Goal: Information Seeking & Learning: Learn about a topic

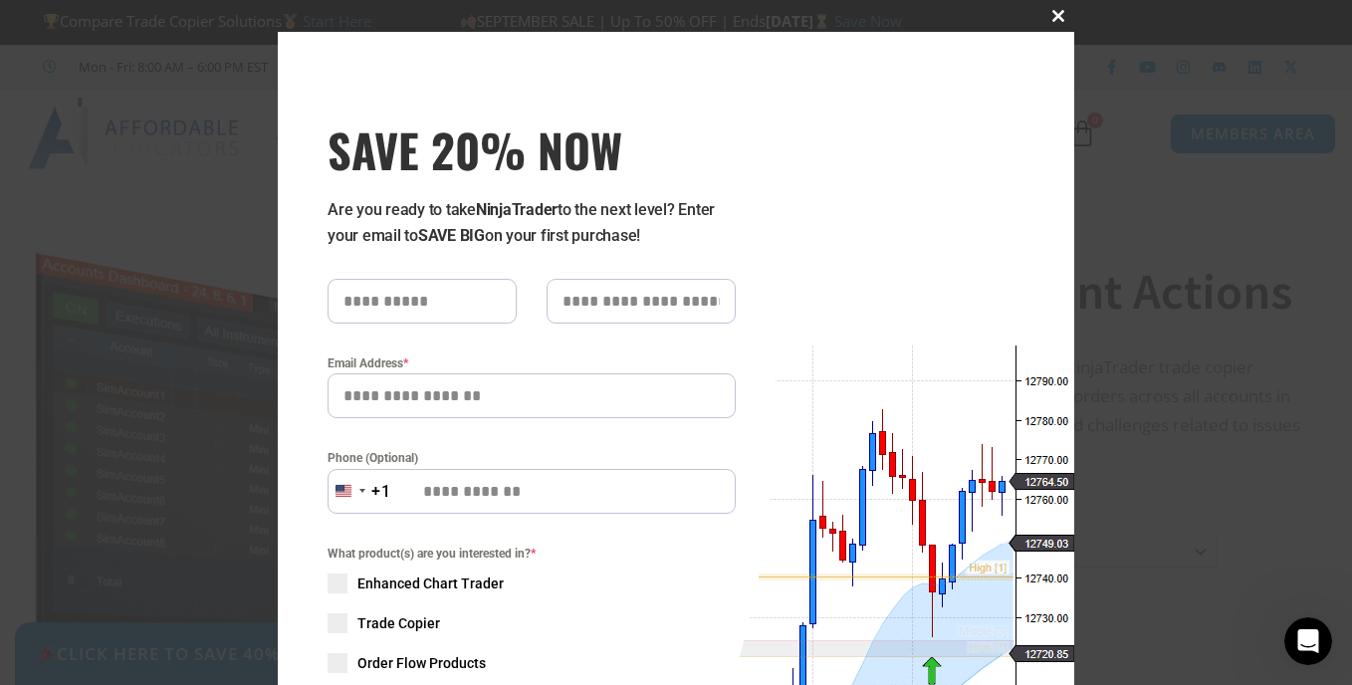
click at [1047, 18] on span "SAVE 20% NOW popup" at bounding box center [1058, 16] width 32 height 12
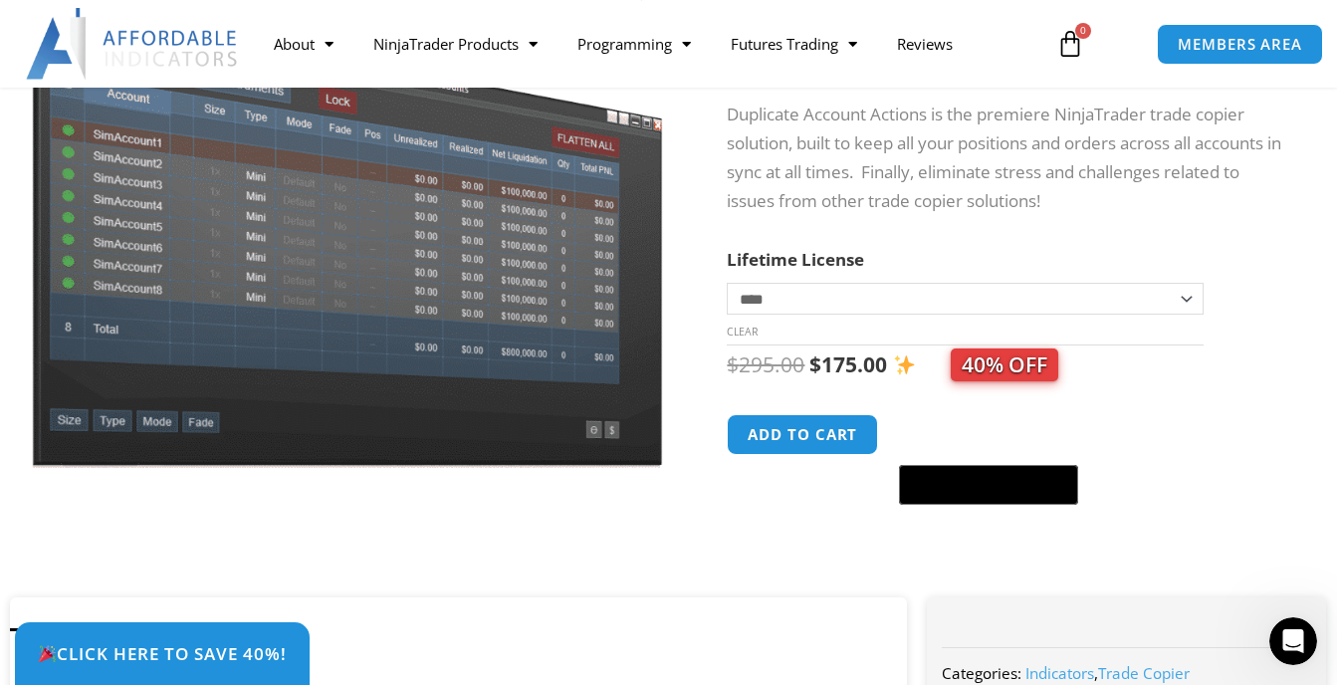
scroll to position [299, 0]
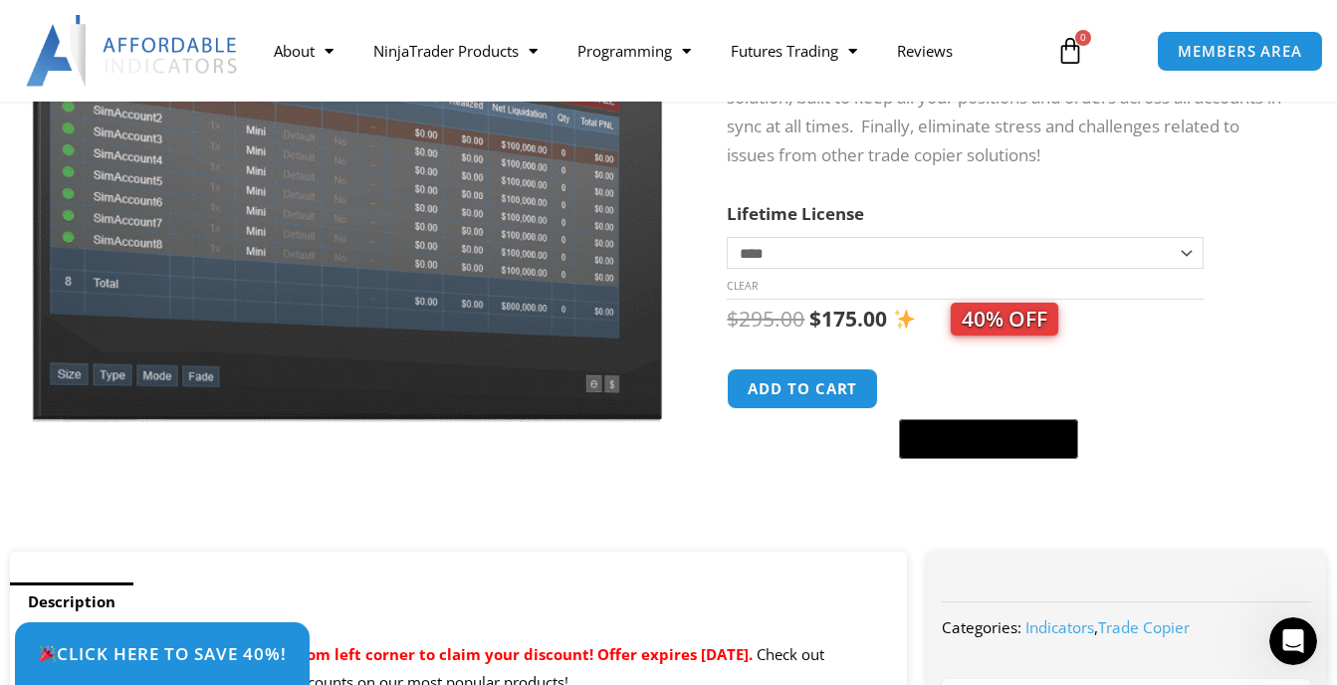
click at [1194, 248] on select "**********" at bounding box center [965, 253] width 476 height 32
click at [1190, 244] on select "**********" at bounding box center [965, 253] width 476 height 32
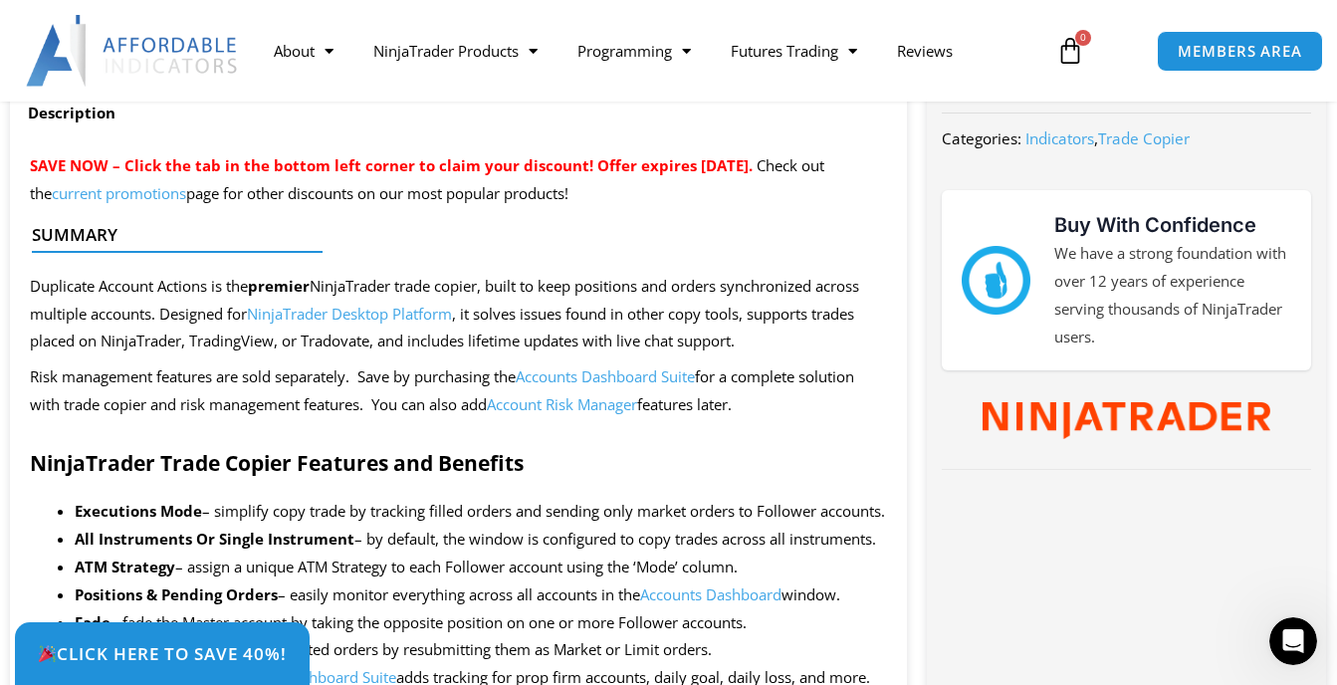
scroll to position [796, 0]
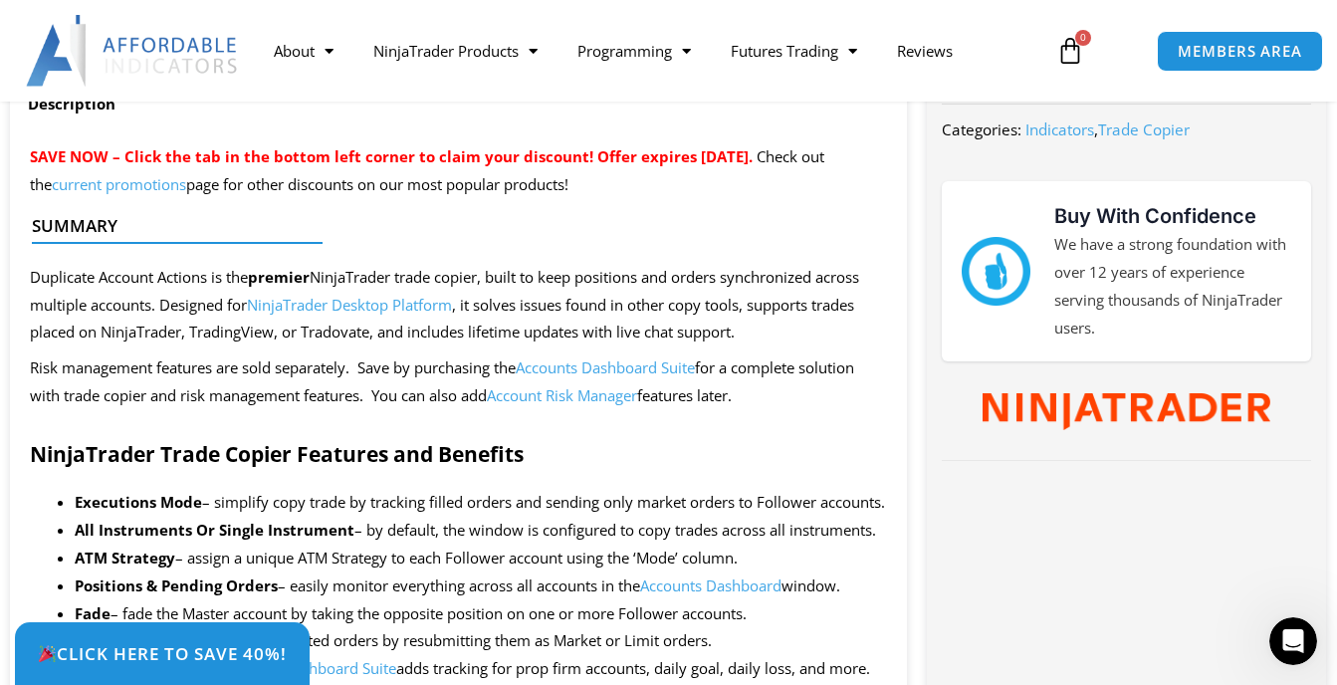
click at [414, 306] on link "NinjaTrader Desktop Platform" at bounding box center [349, 305] width 205 height 20
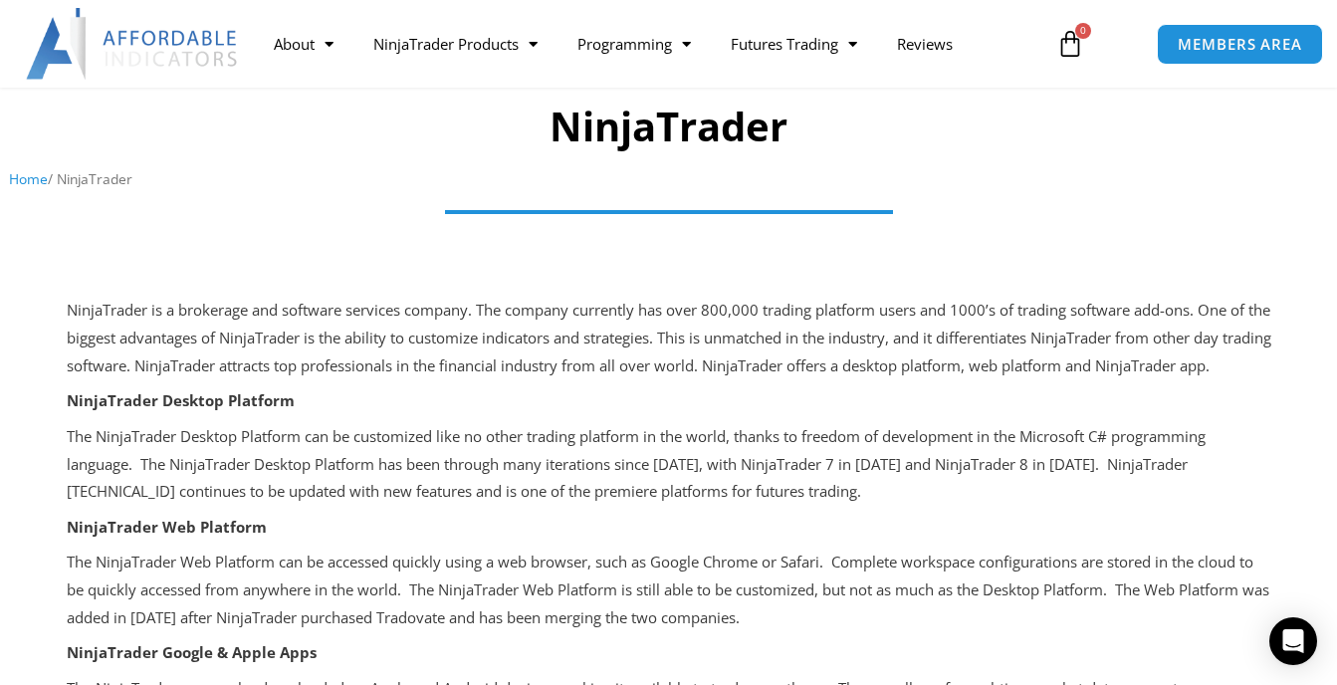
scroll to position [199, 0]
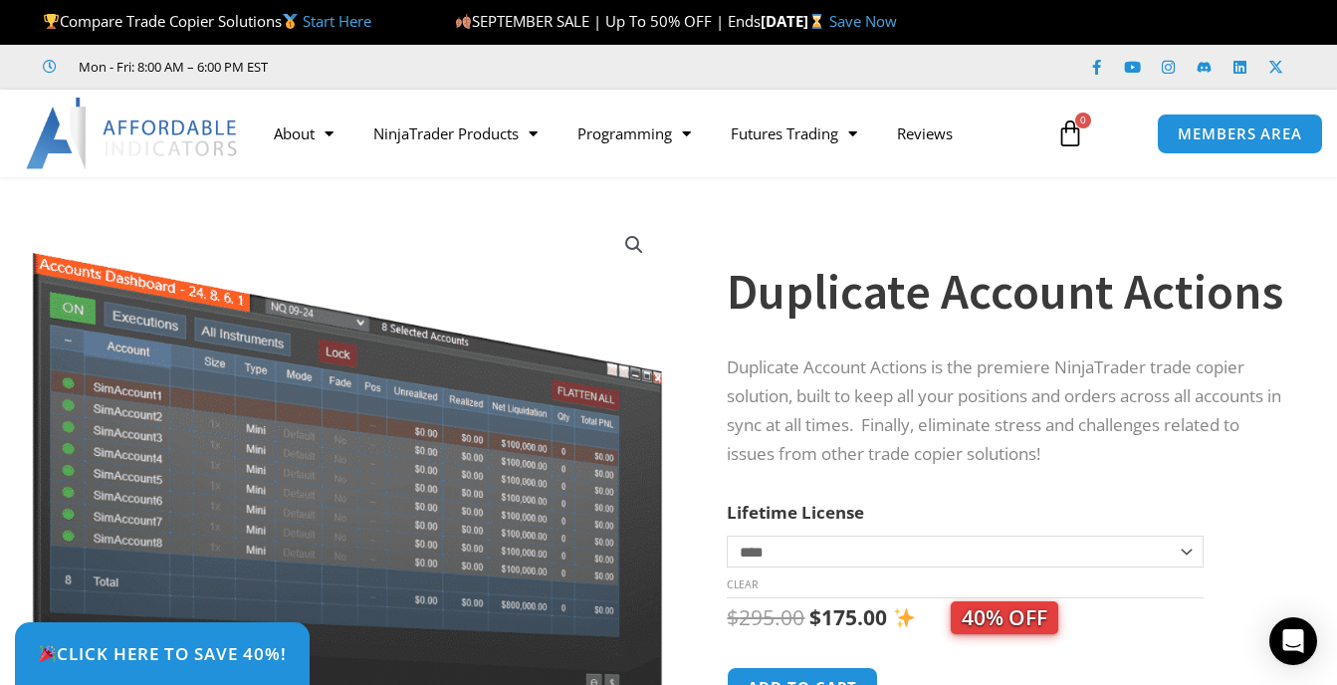
click at [1067, 130] on icon at bounding box center [1070, 133] width 28 height 28
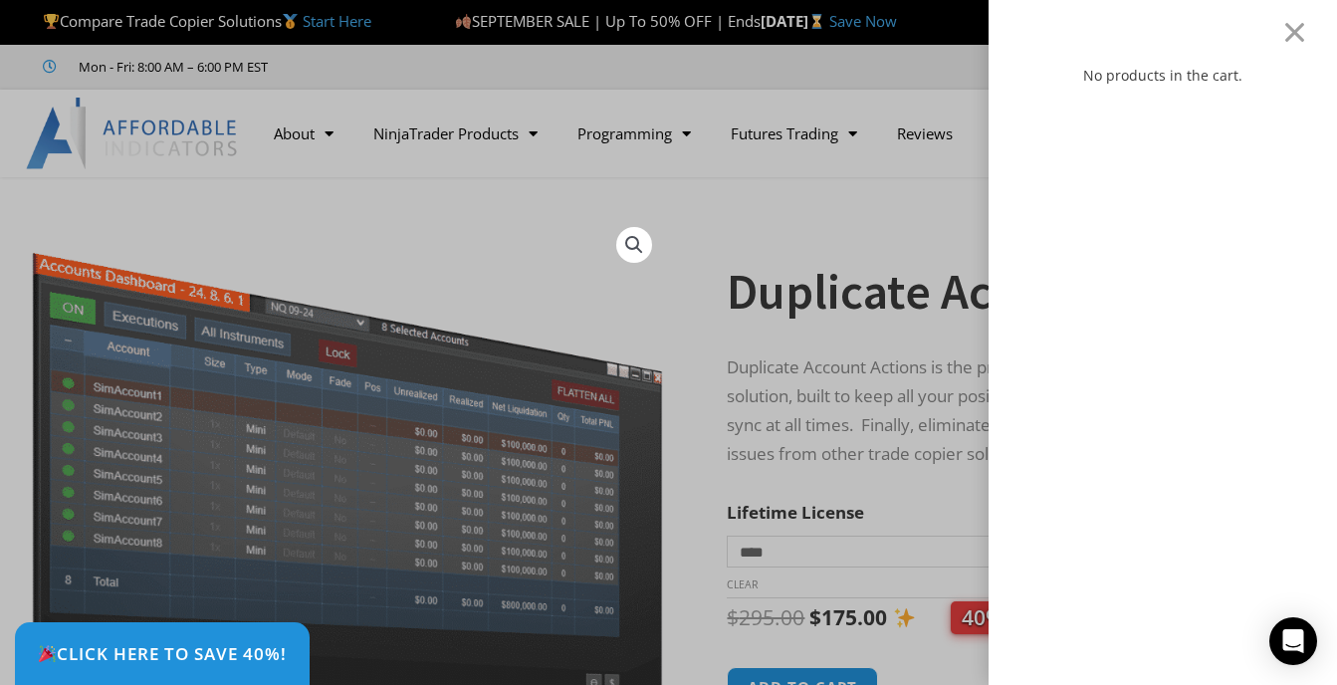
click at [898, 160] on div "No products in the cart." at bounding box center [668, 342] width 1337 height 685
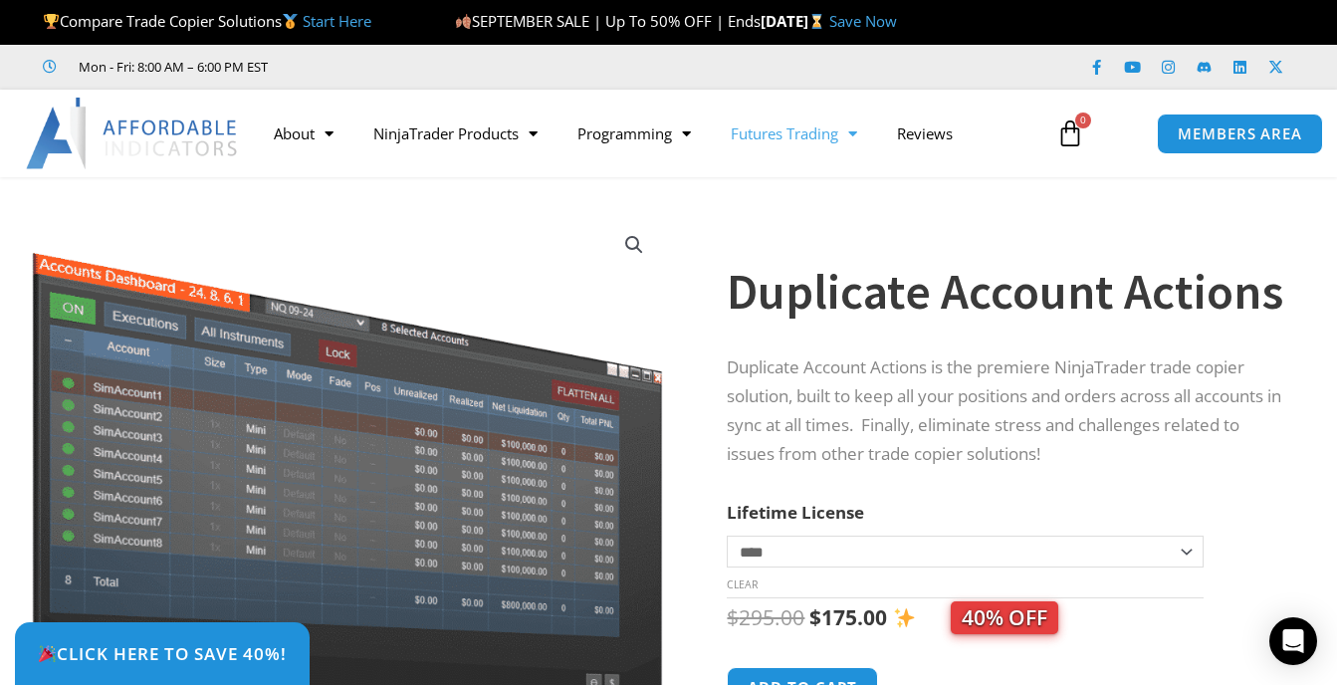
click at [841, 138] on link "Futures Trading" at bounding box center [794, 134] width 166 height 46
click at [790, 198] on link "Prop Firms" at bounding box center [786, 210] width 150 height 36
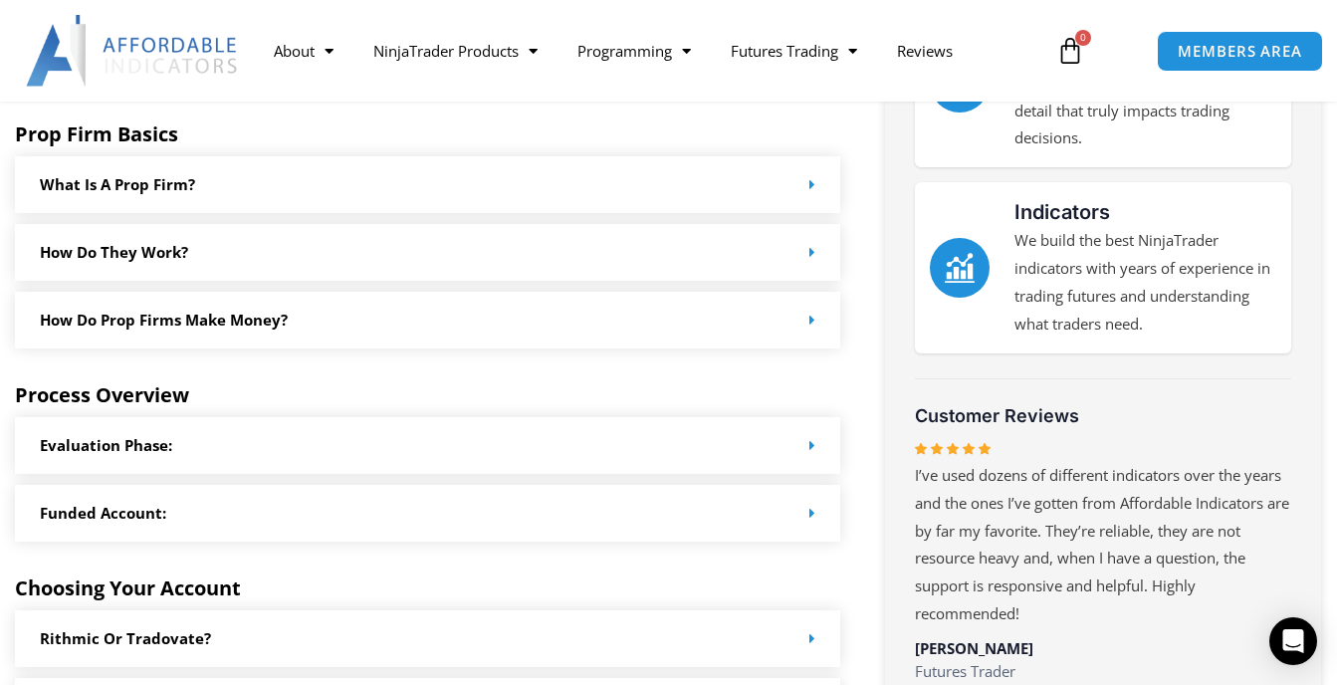
scroll to position [697, 0]
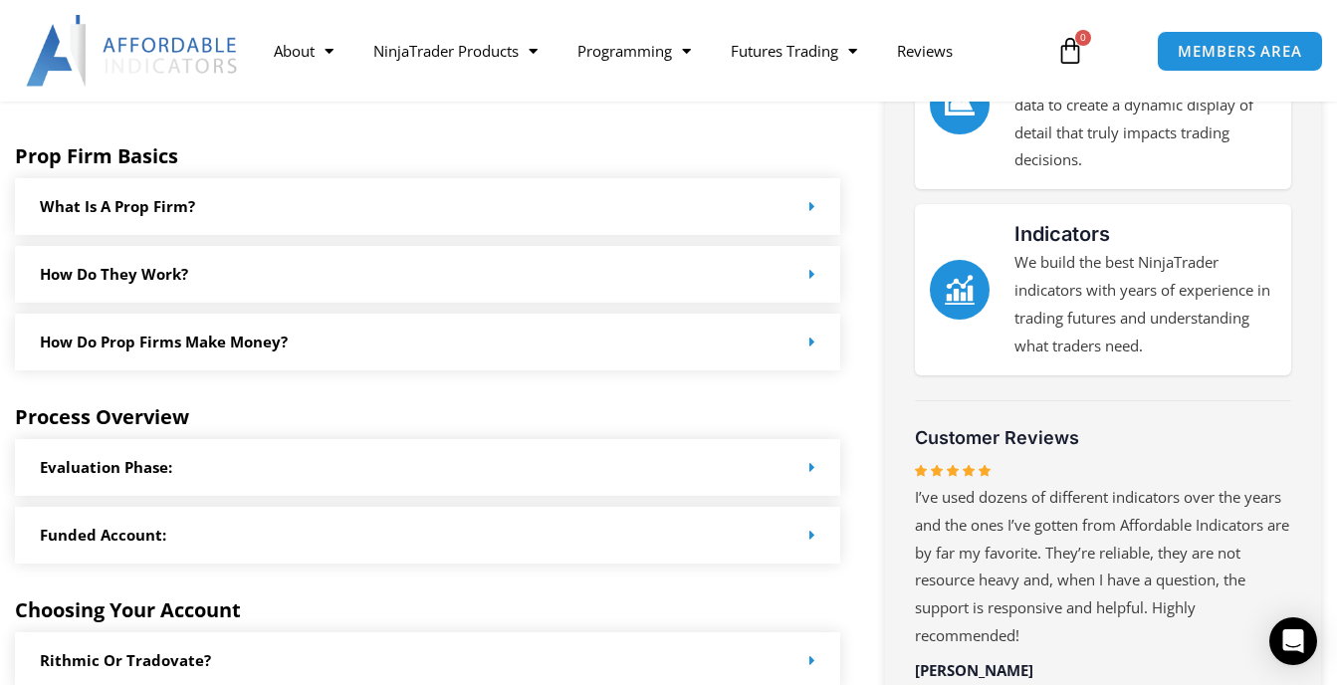
click at [385, 212] on div "What is a prop firm?" at bounding box center [427, 206] width 825 height 57
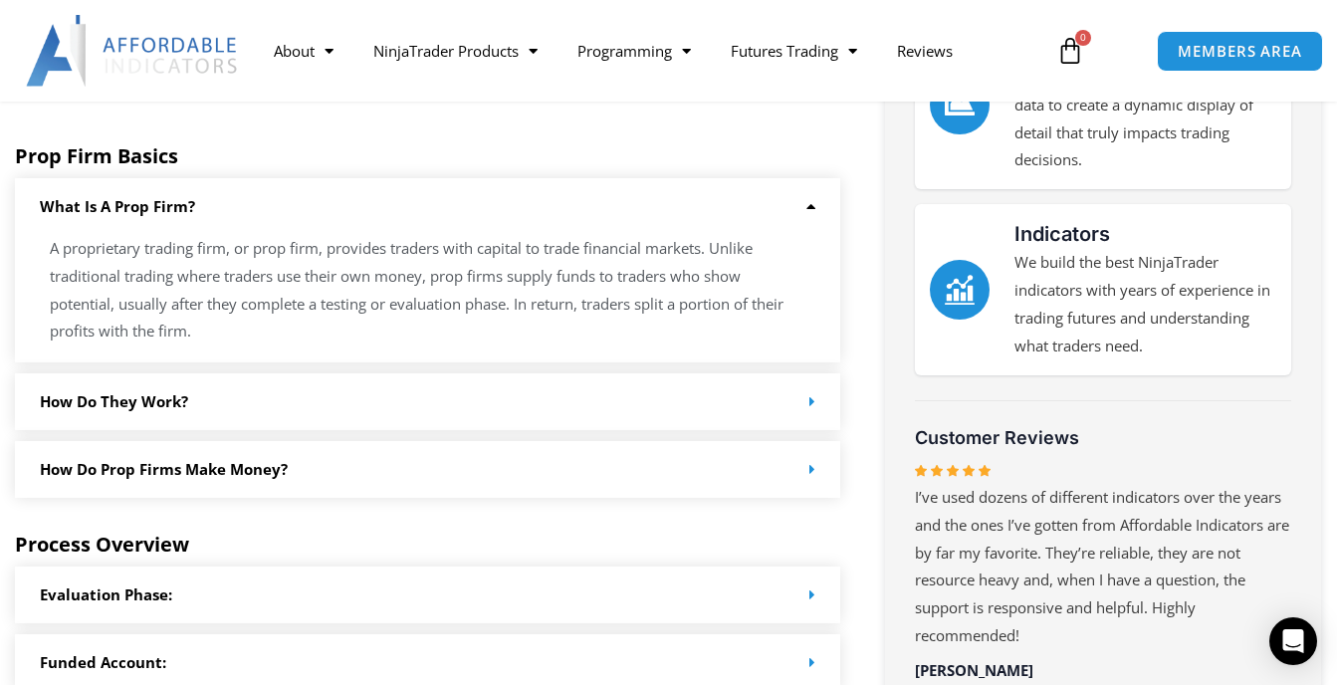
click at [651, 381] on div "How Do they work?" at bounding box center [427, 401] width 825 height 57
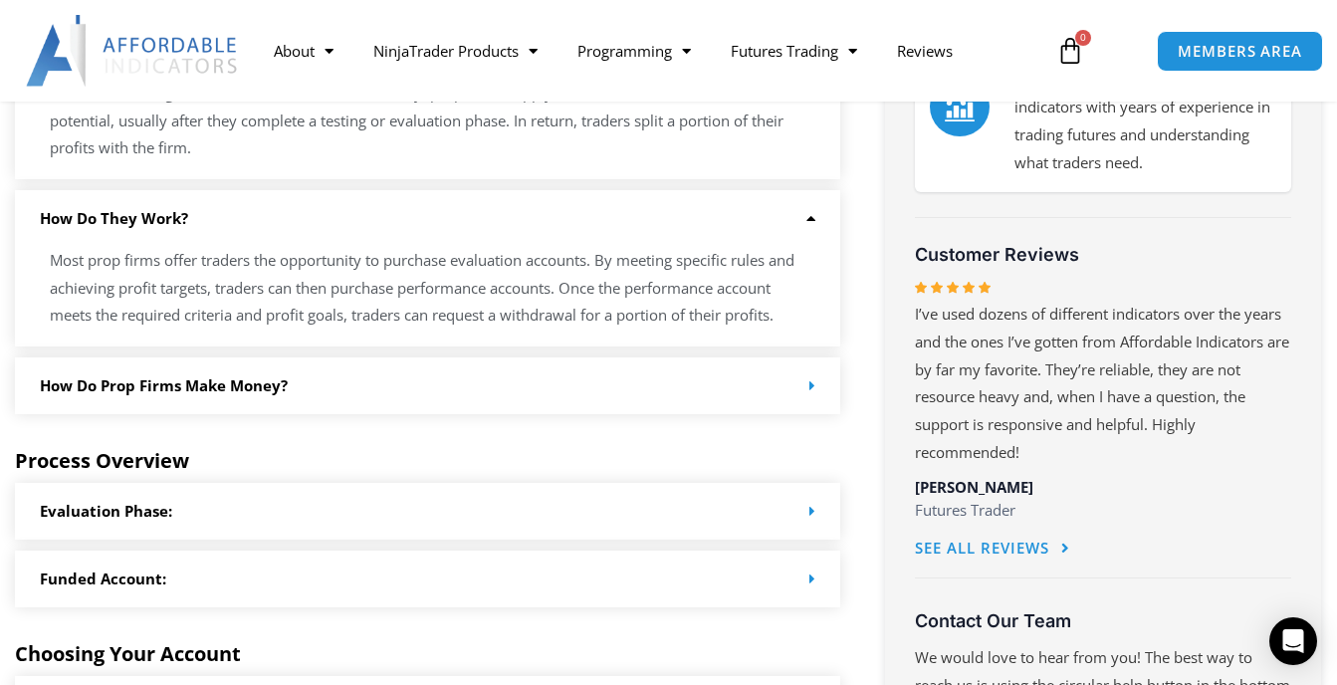
scroll to position [996, 0]
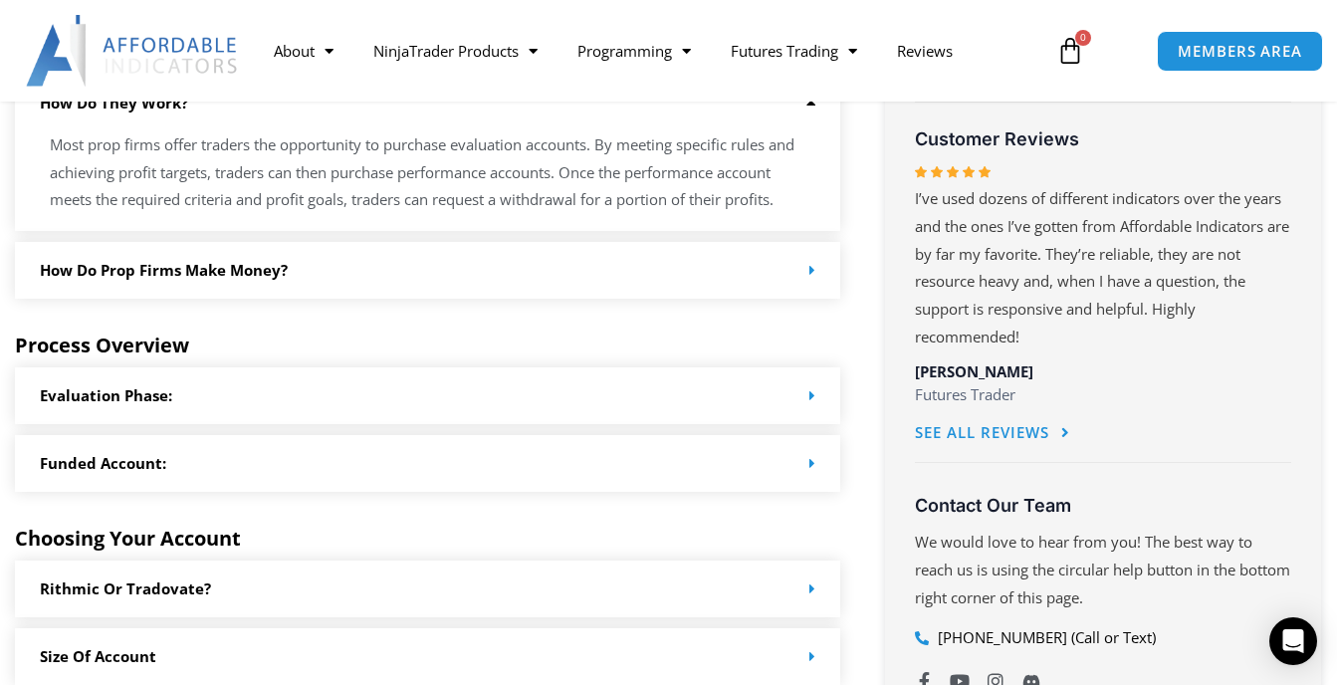
click at [547, 276] on div "How do Prop Firms make money?" at bounding box center [427, 270] width 825 height 57
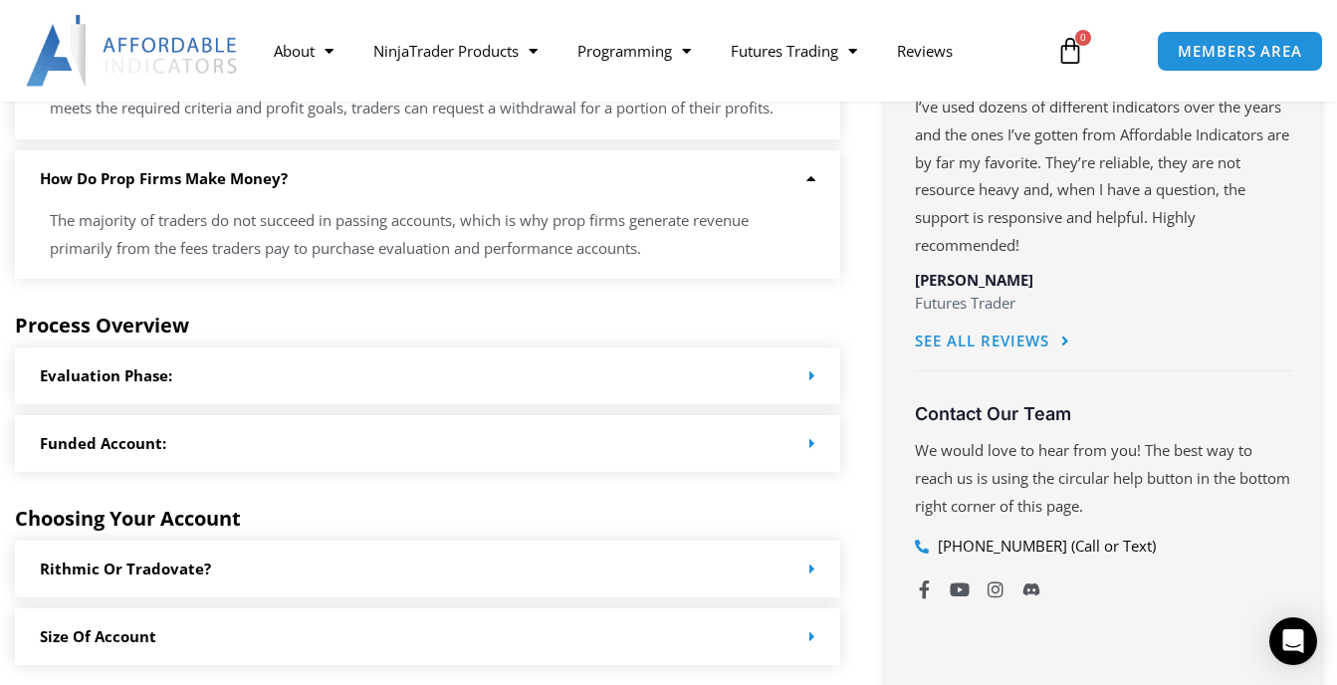
scroll to position [1195, 0]
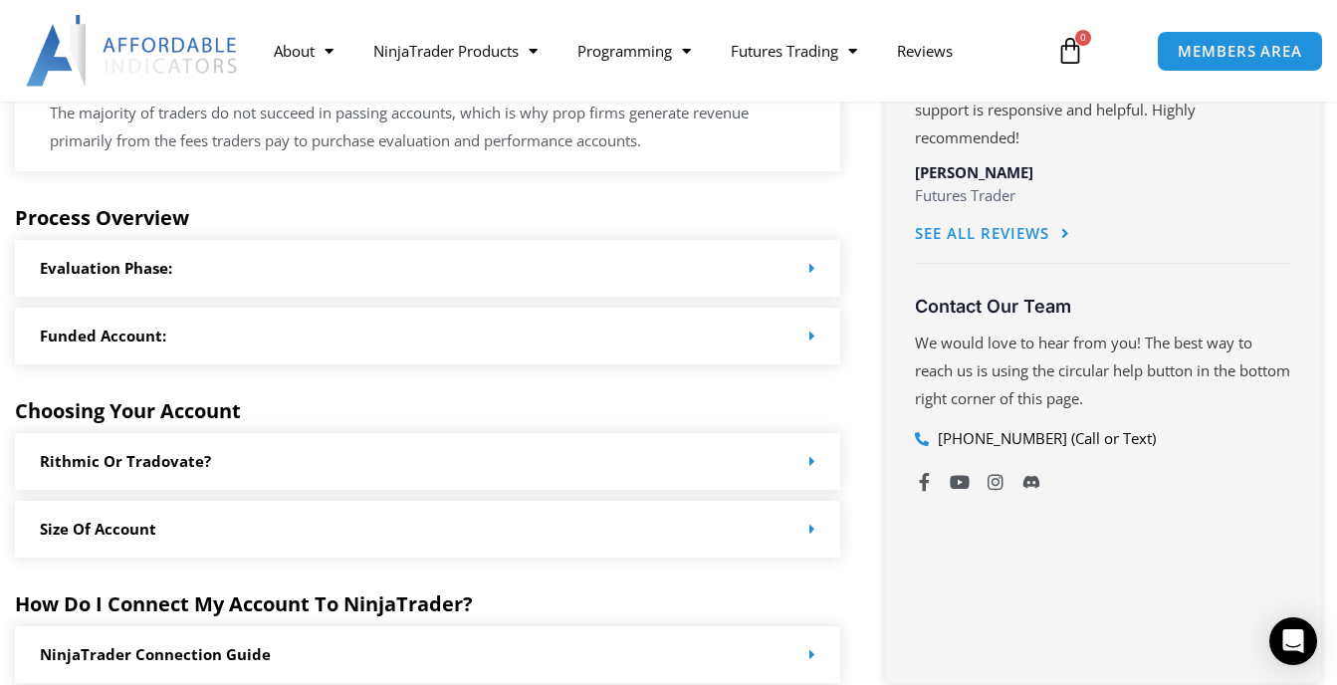
click at [494, 285] on div "Evaluation Phase:" at bounding box center [427, 268] width 825 height 57
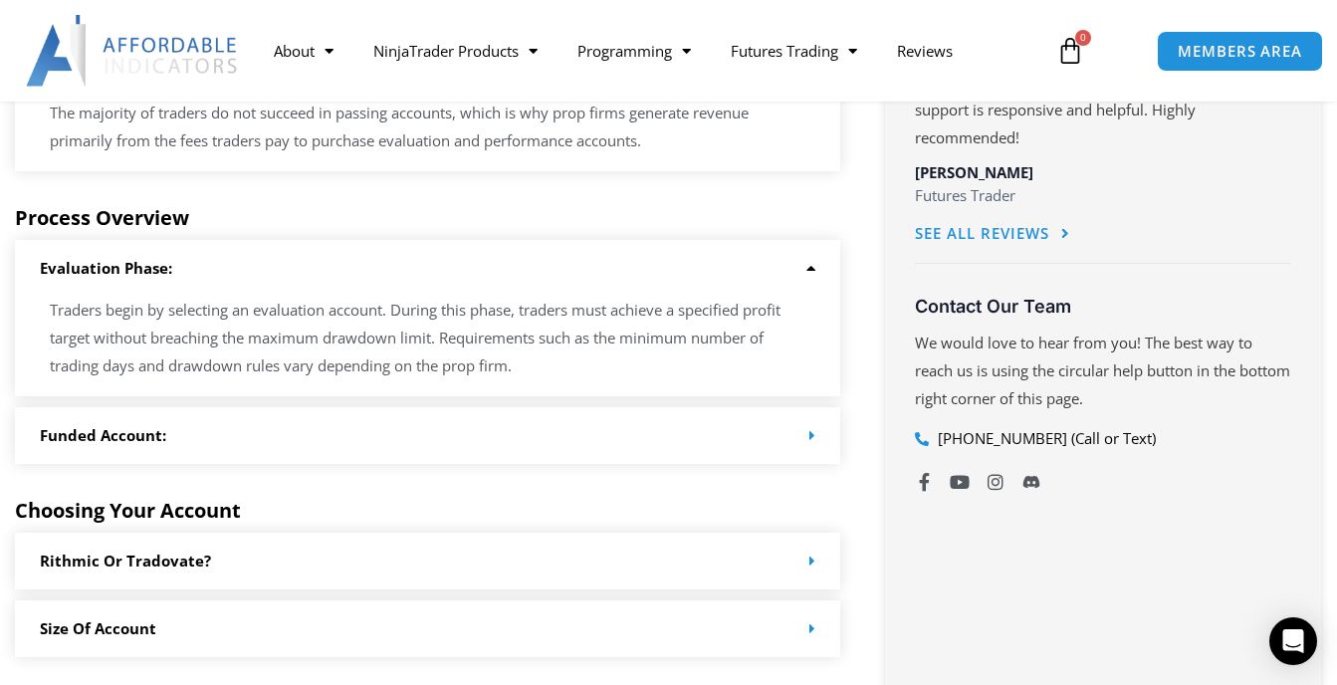
click at [593, 464] on div "Funded Account:" at bounding box center [427, 435] width 825 height 57
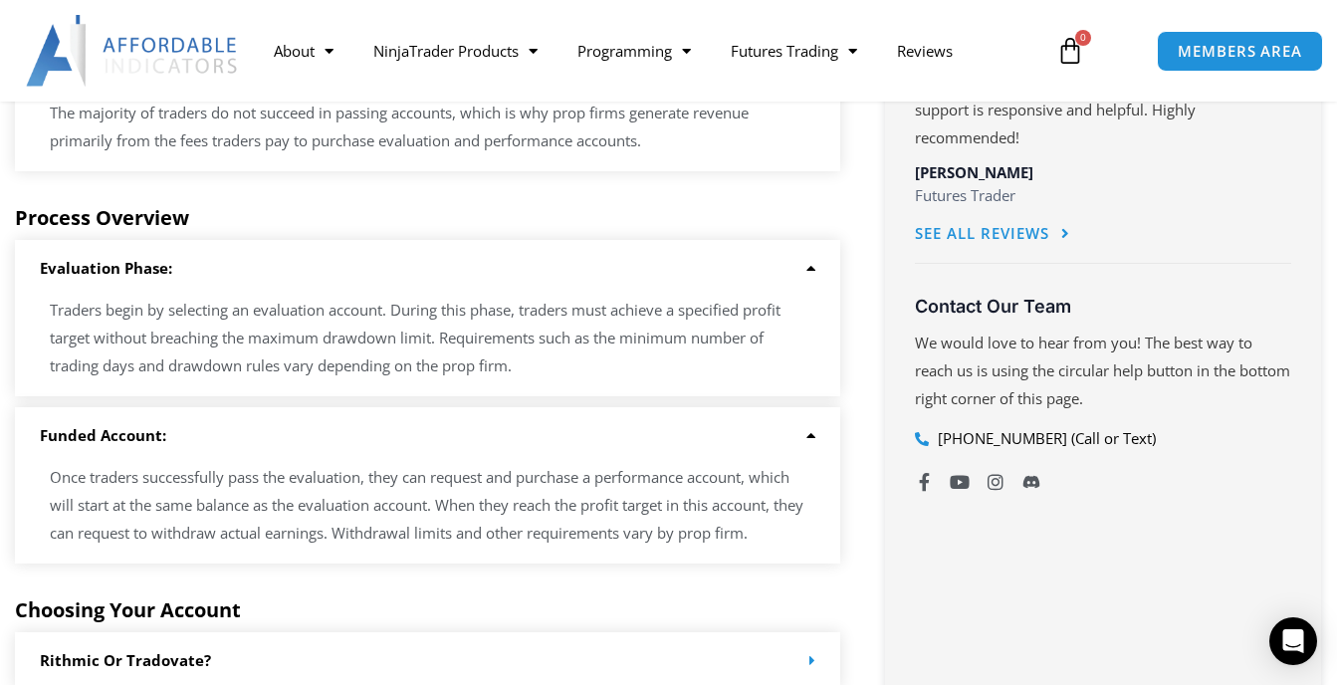
scroll to position [1493, 0]
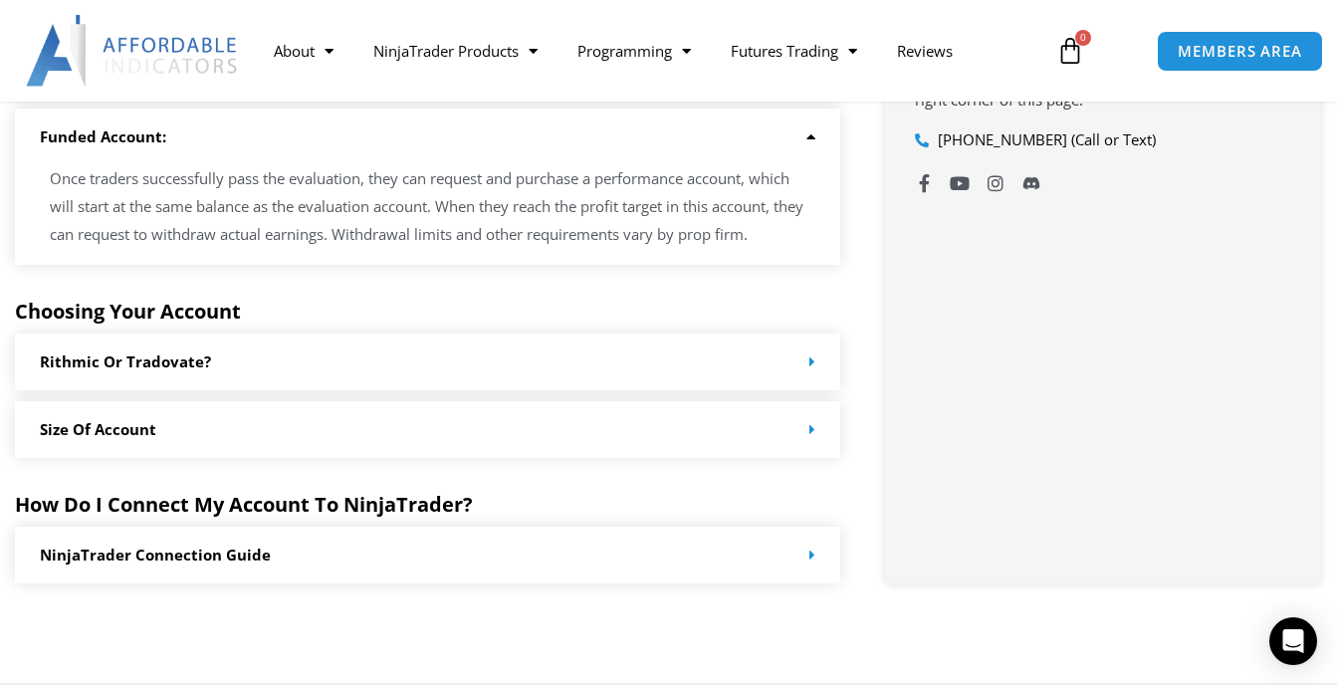
drag, startPoint x: 498, startPoint y: 382, endPoint x: 500, endPoint y: 371, distance: 11.1
click at [500, 374] on div "Rithmic or Tradovate?" at bounding box center [427, 362] width 825 height 57
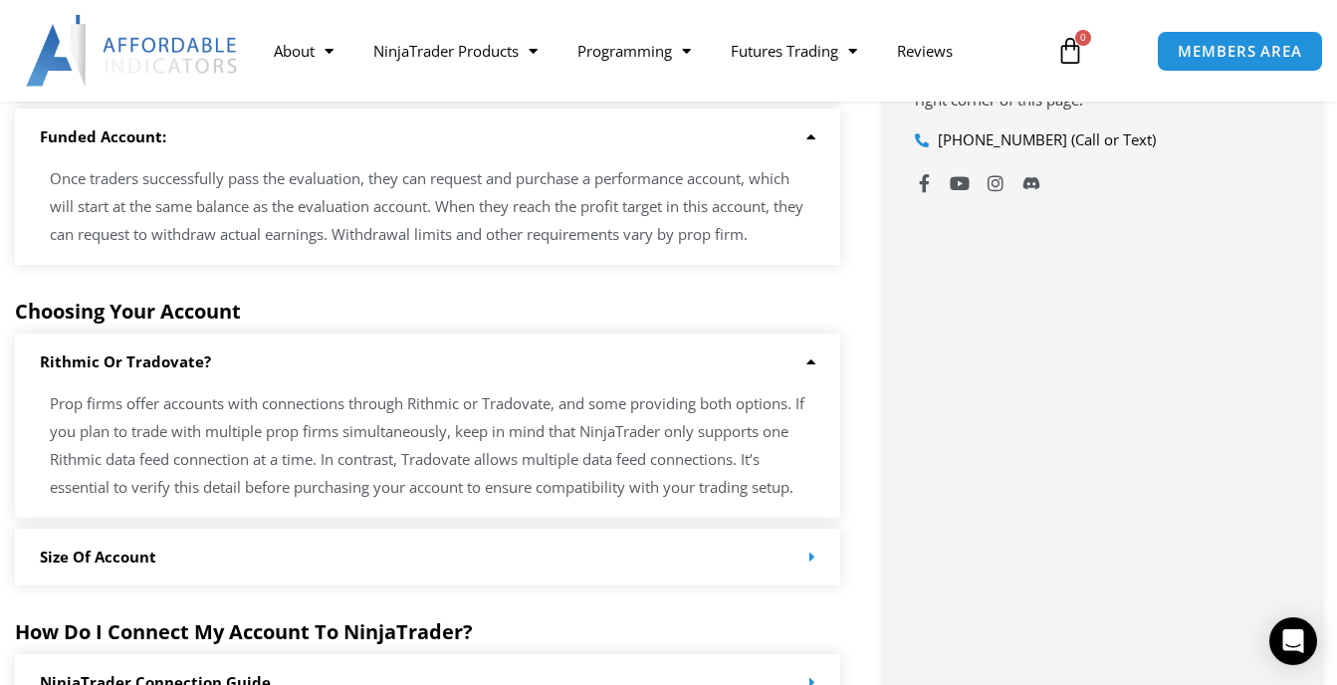
scroll to position [1892, 0]
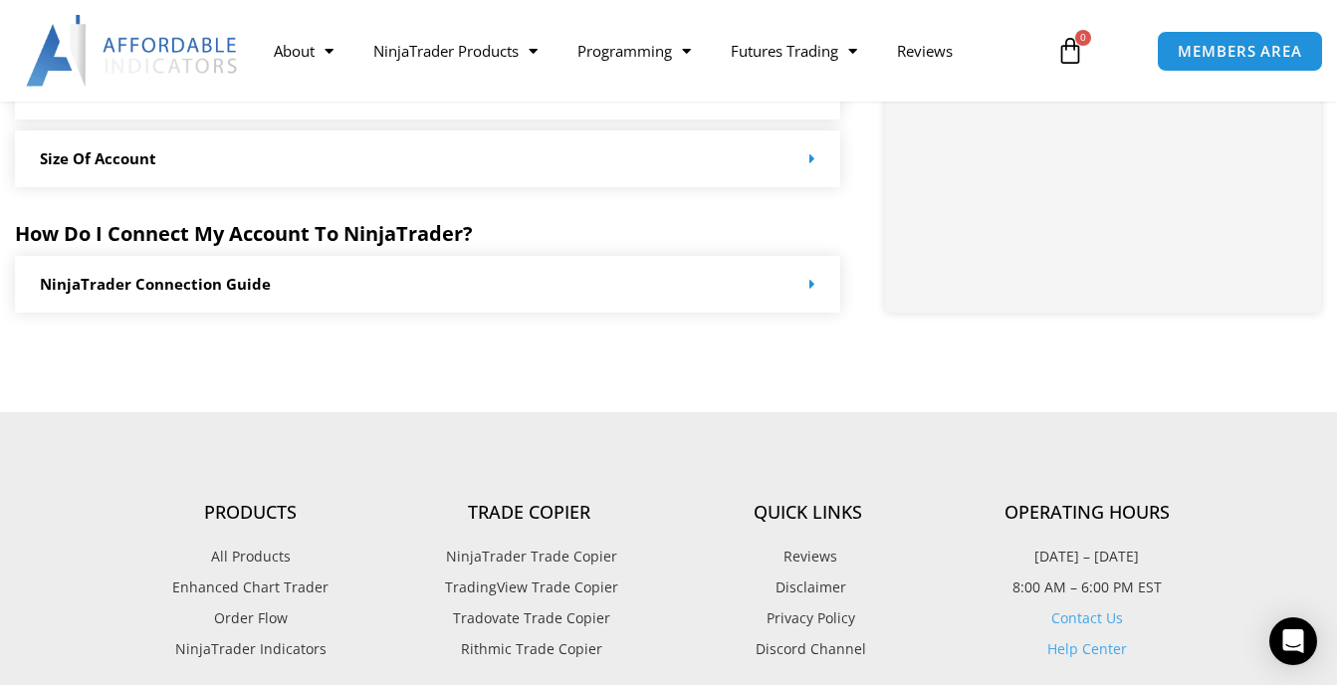
click at [598, 187] on div "Size of Account" at bounding box center [427, 158] width 825 height 57
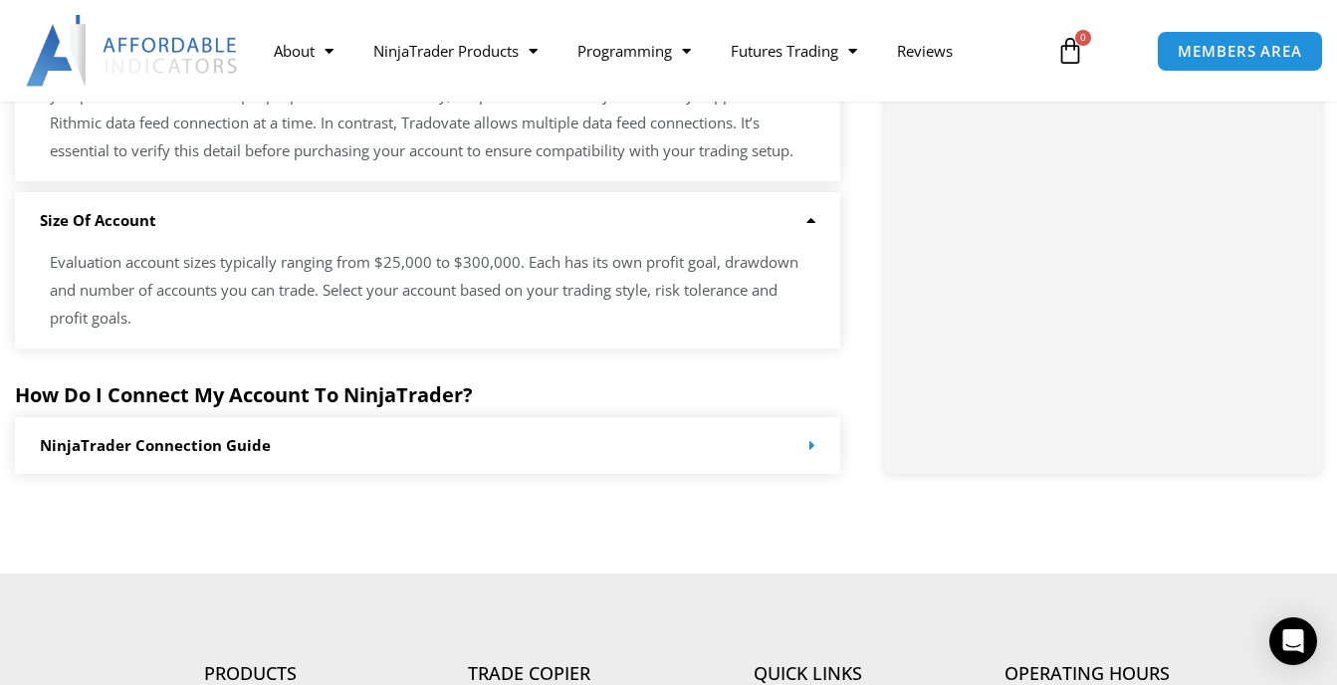
scroll to position [1493, 0]
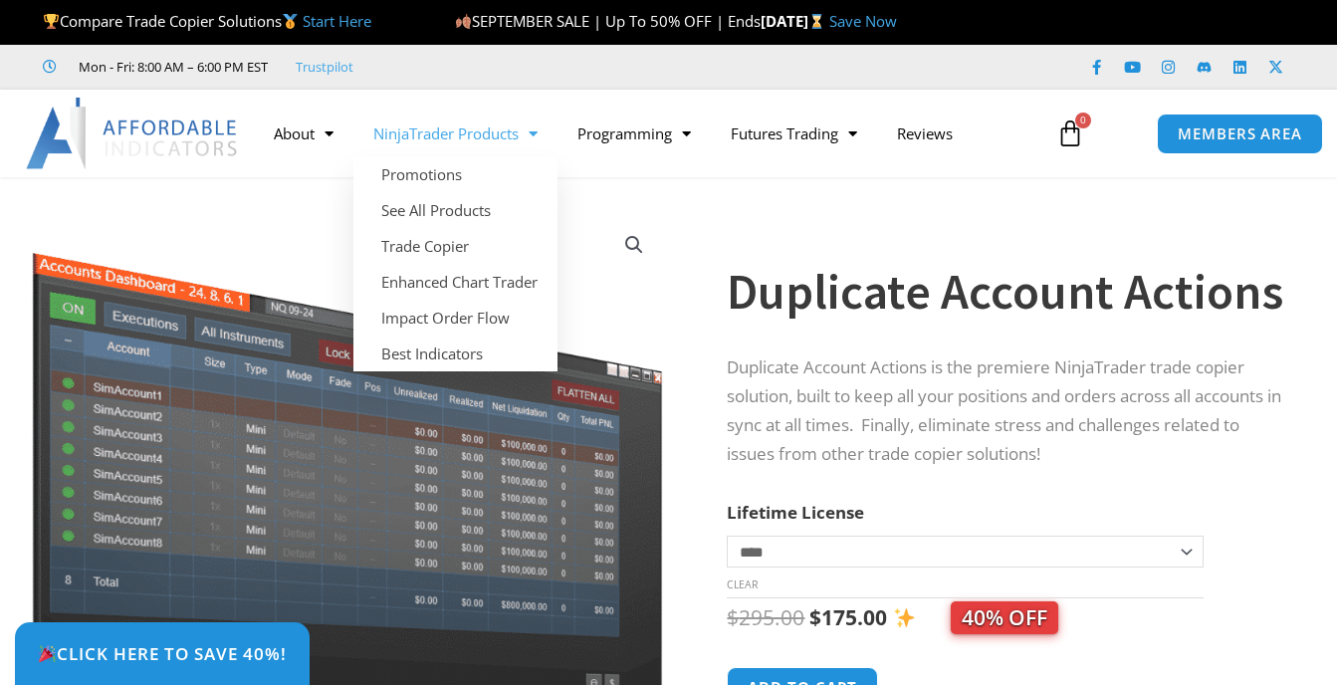
click at [491, 125] on link "NinjaTrader Products" at bounding box center [455, 134] width 204 height 46
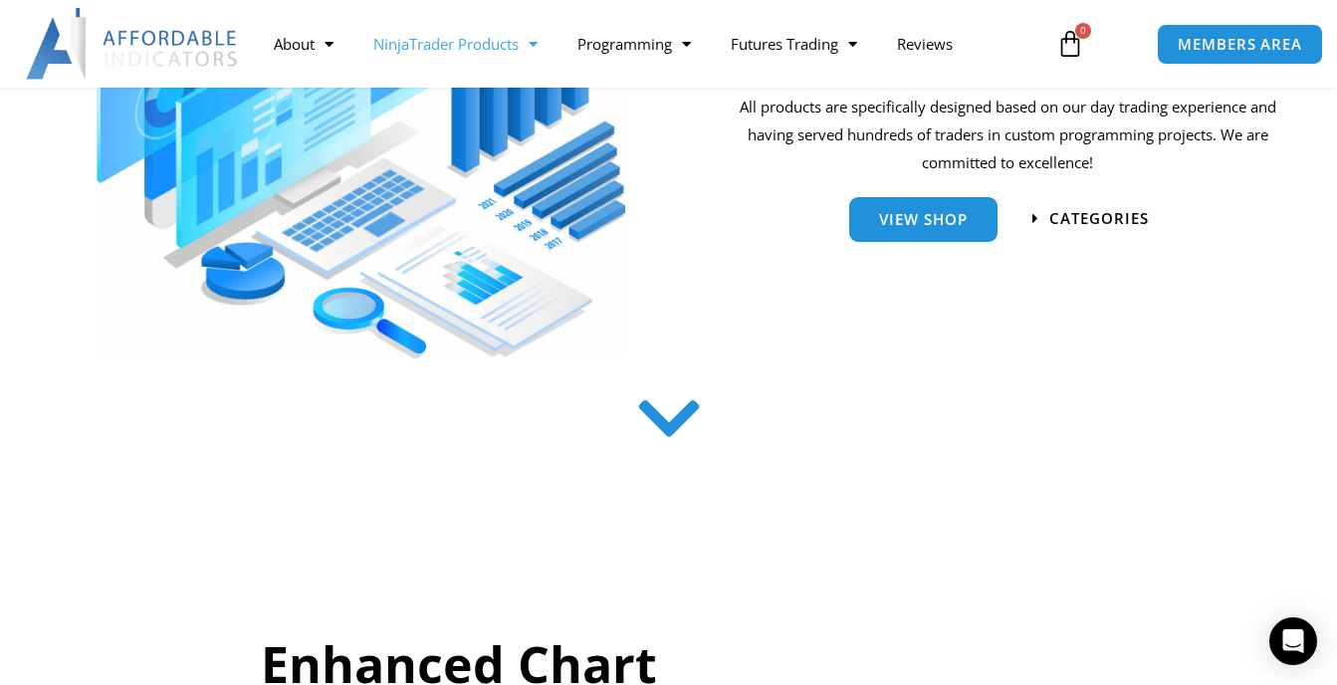
scroll to position [199, 0]
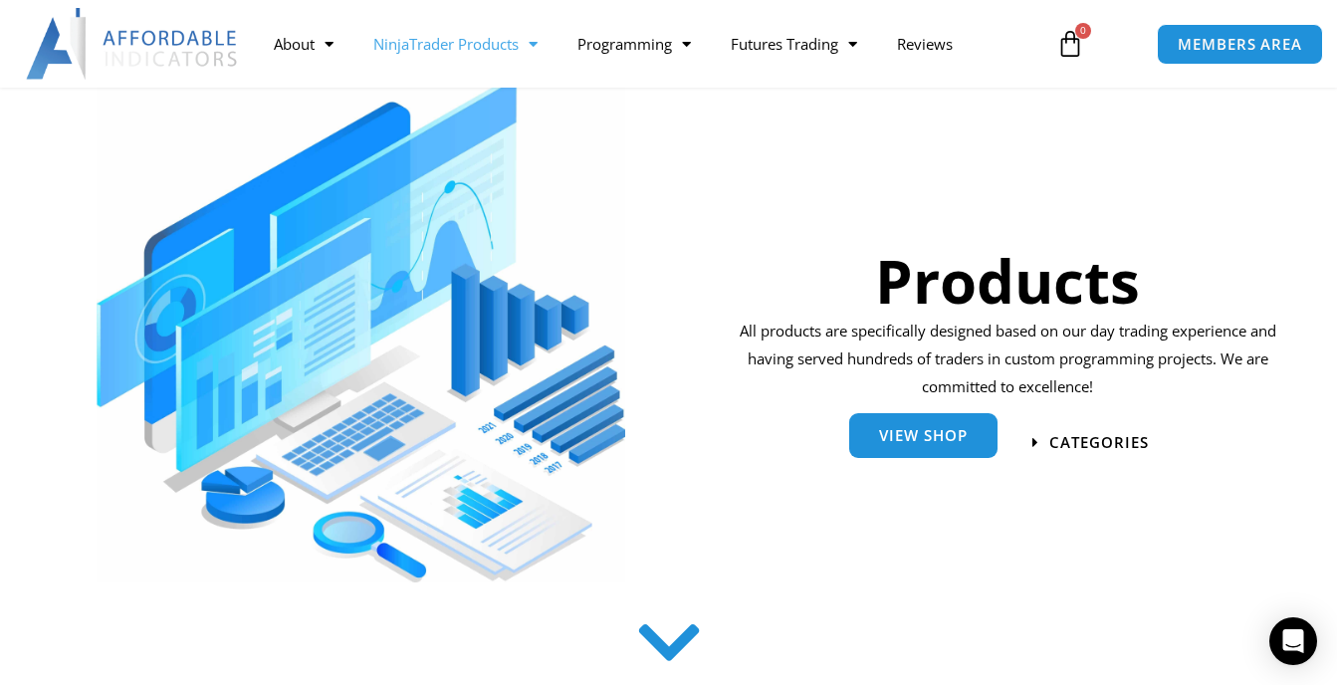
click at [911, 433] on span "View Shop" at bounding box center [923, 435] width 89 height 15
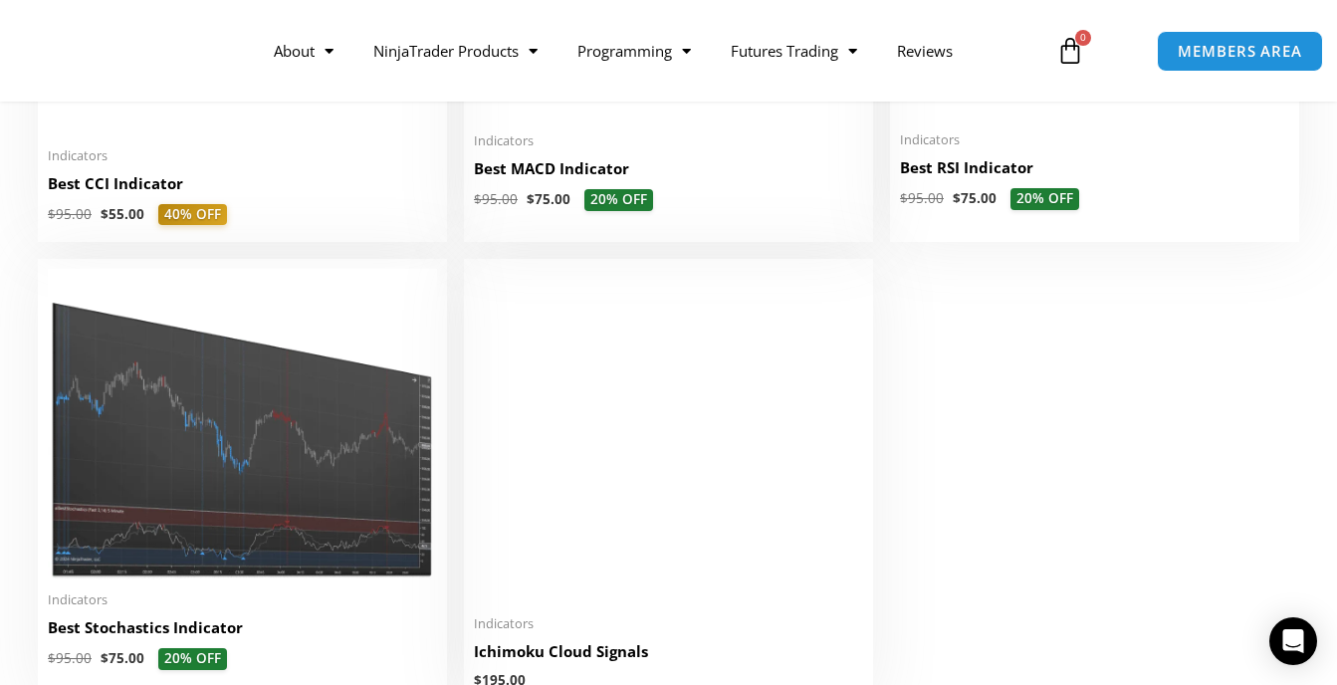
scroll to position [4580, 0]
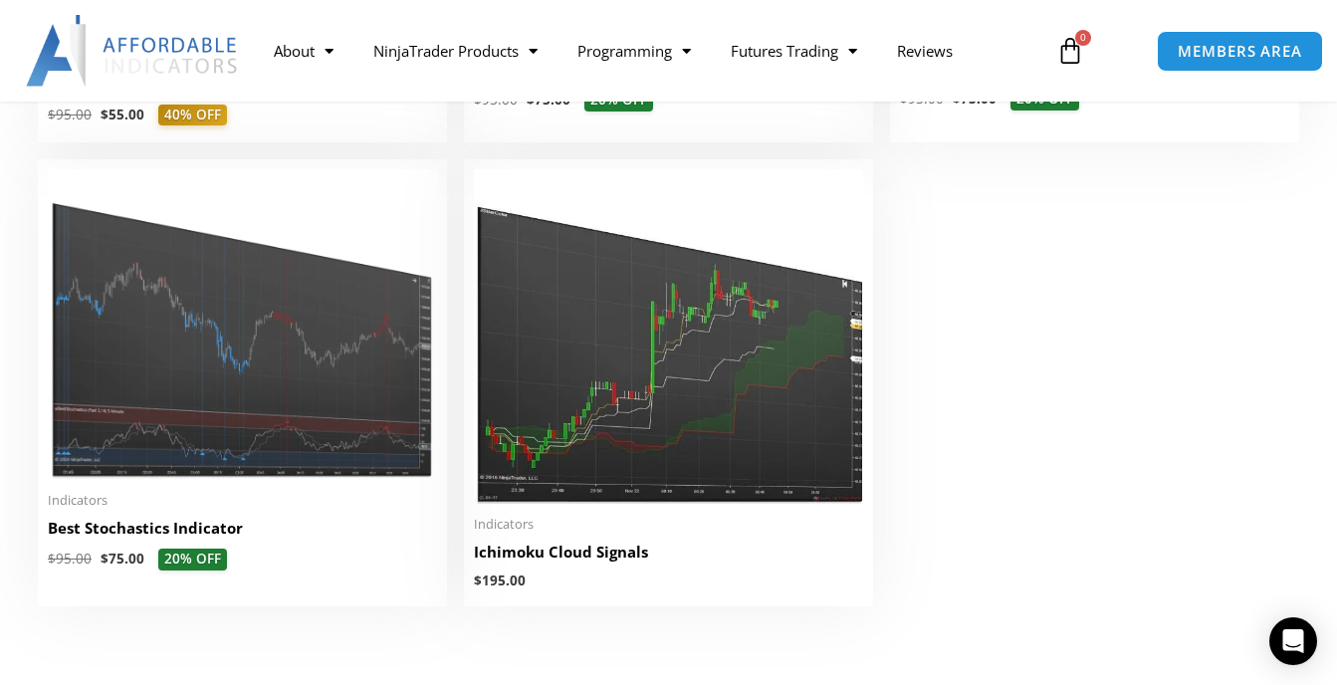
drag, startPoint x: 1127, startPoint y: 555, endPoint x: 1162, endPoint y: 526, distance: 45.3
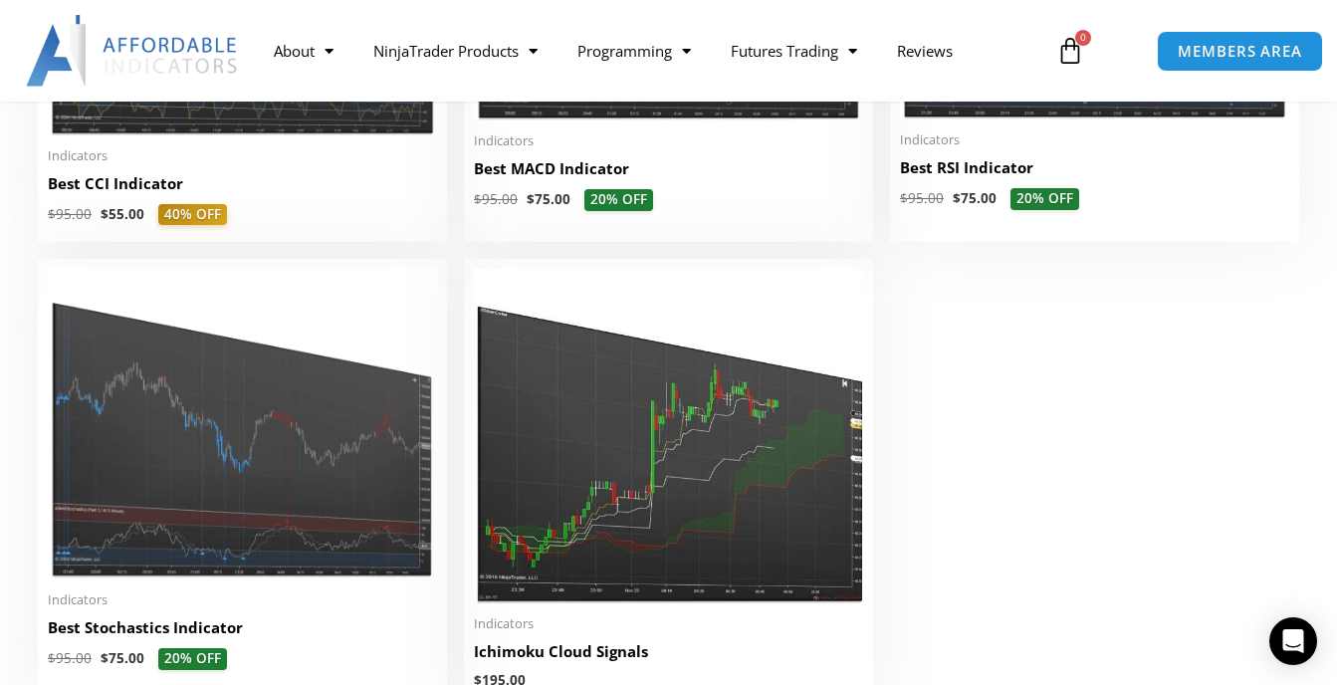
scroll to position [4483, 0]
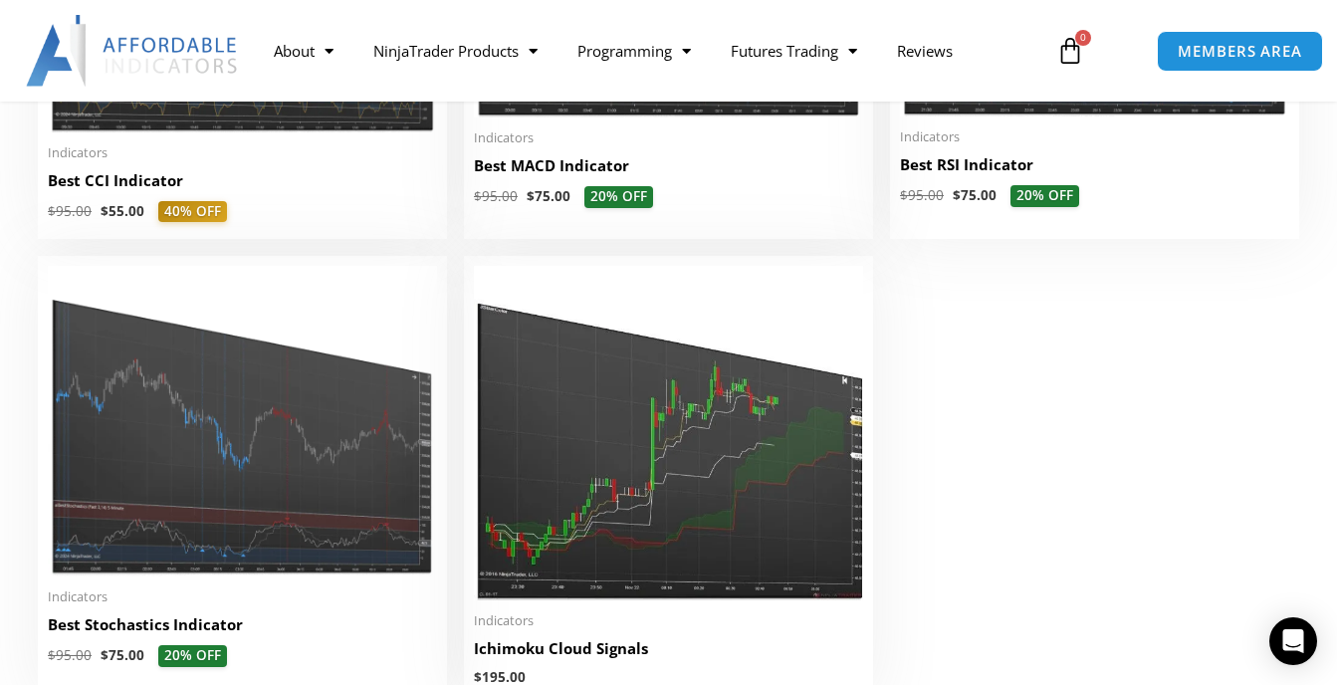
drag, startPoint x: 1158, startPoint y: 303, endPoint x: 1180, endPoint y: 305, distance: 22.0
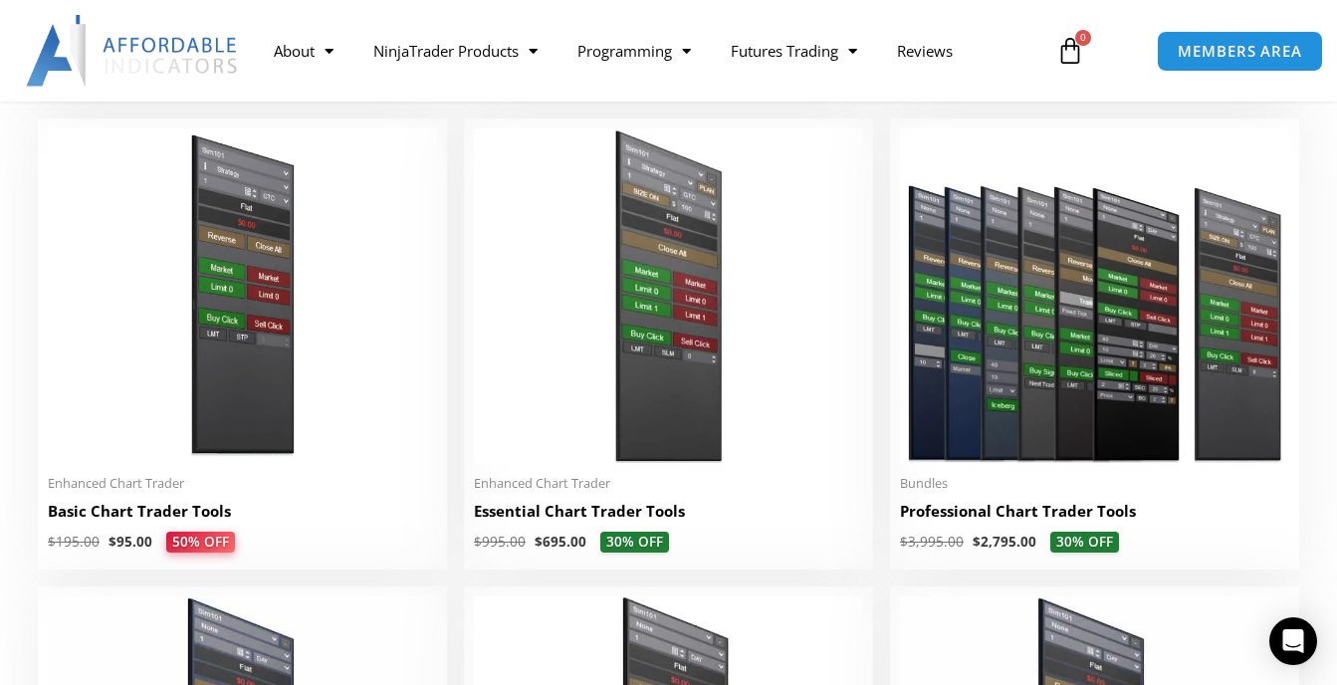
scroll to position [787, 0]
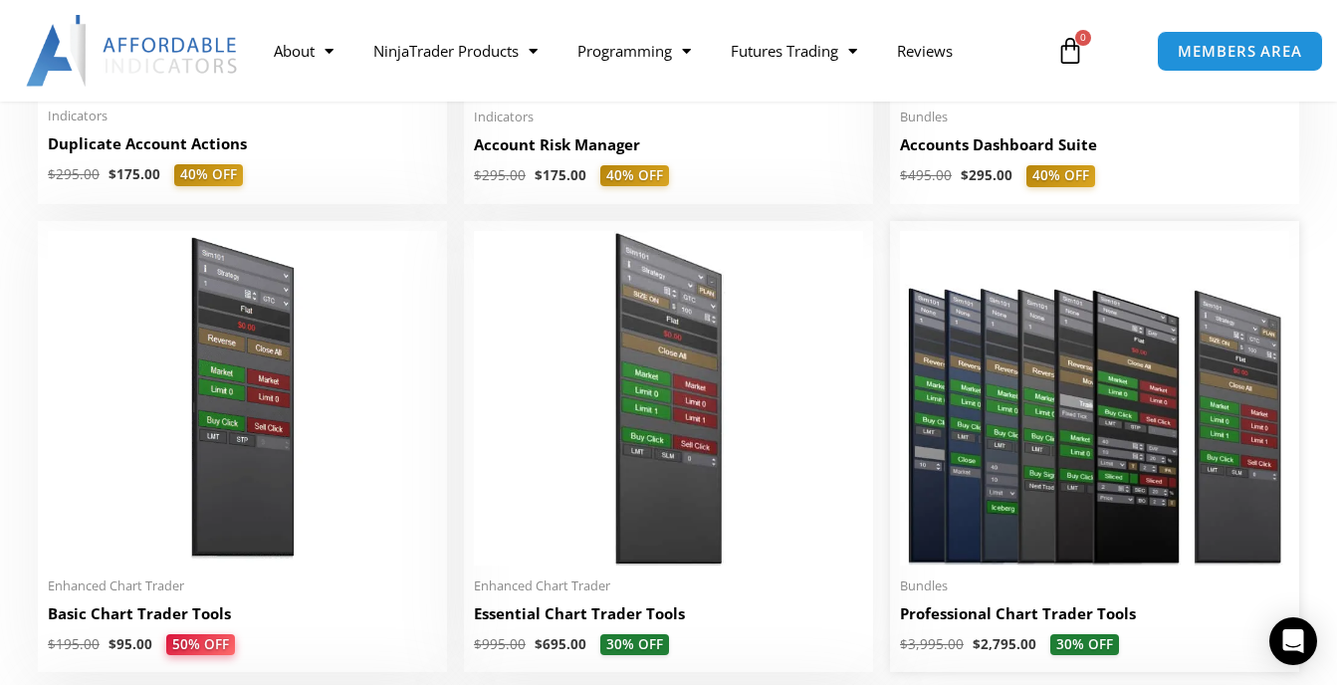
click at [1173, 486] on img at bounding box center [1094, 398] width 389 height 335
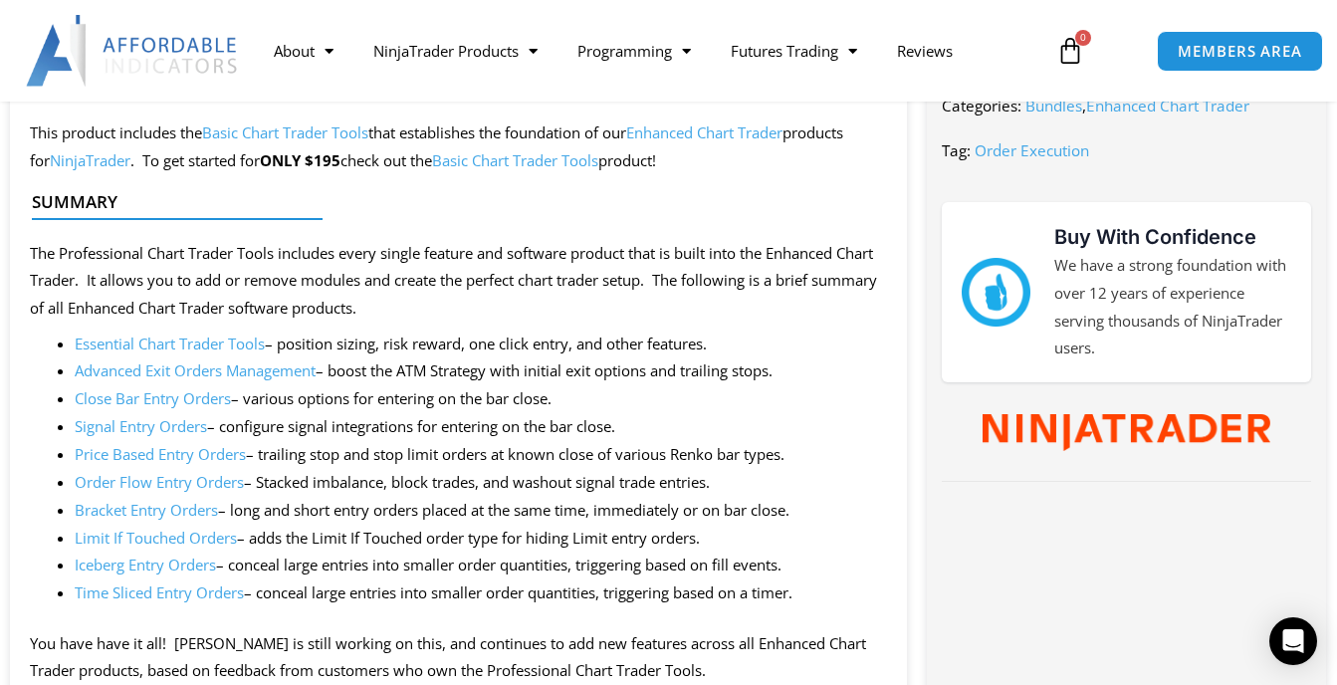
scroll to position [896, 0]
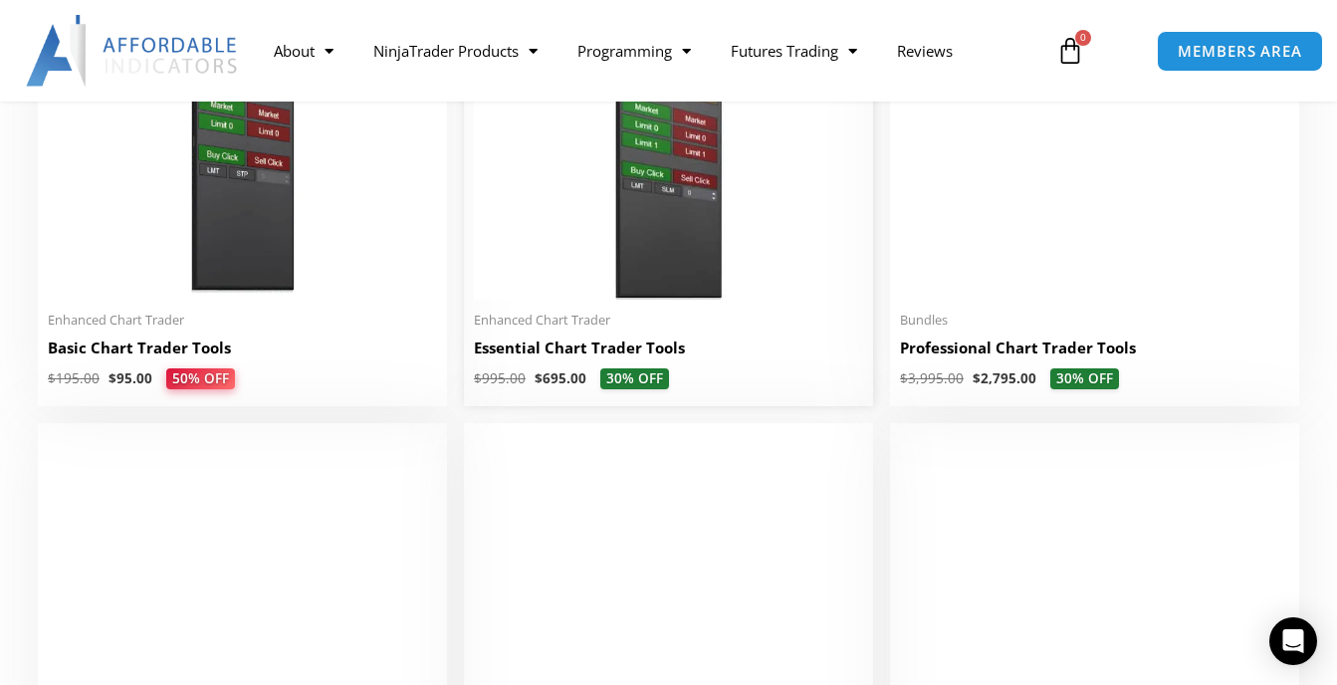
scroll to position [1086, 0]
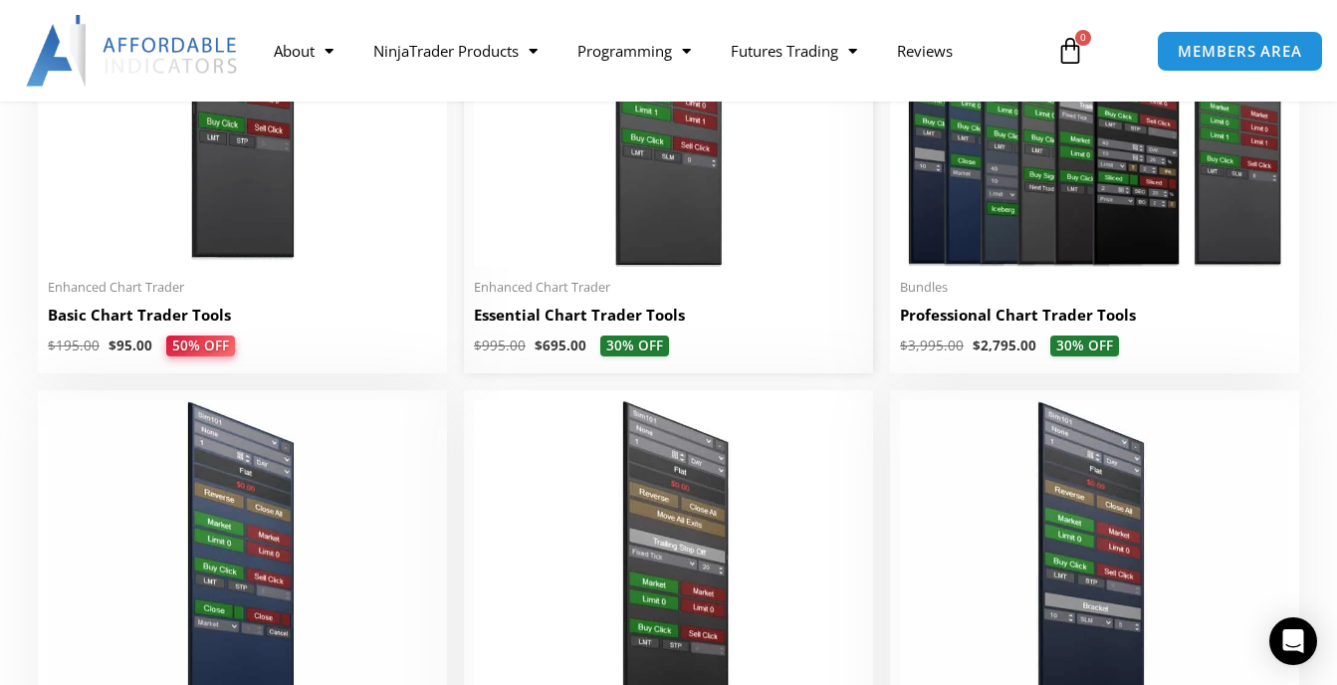
click at [570, 161] on img at bounding box center [668, 99] width 389 height 335
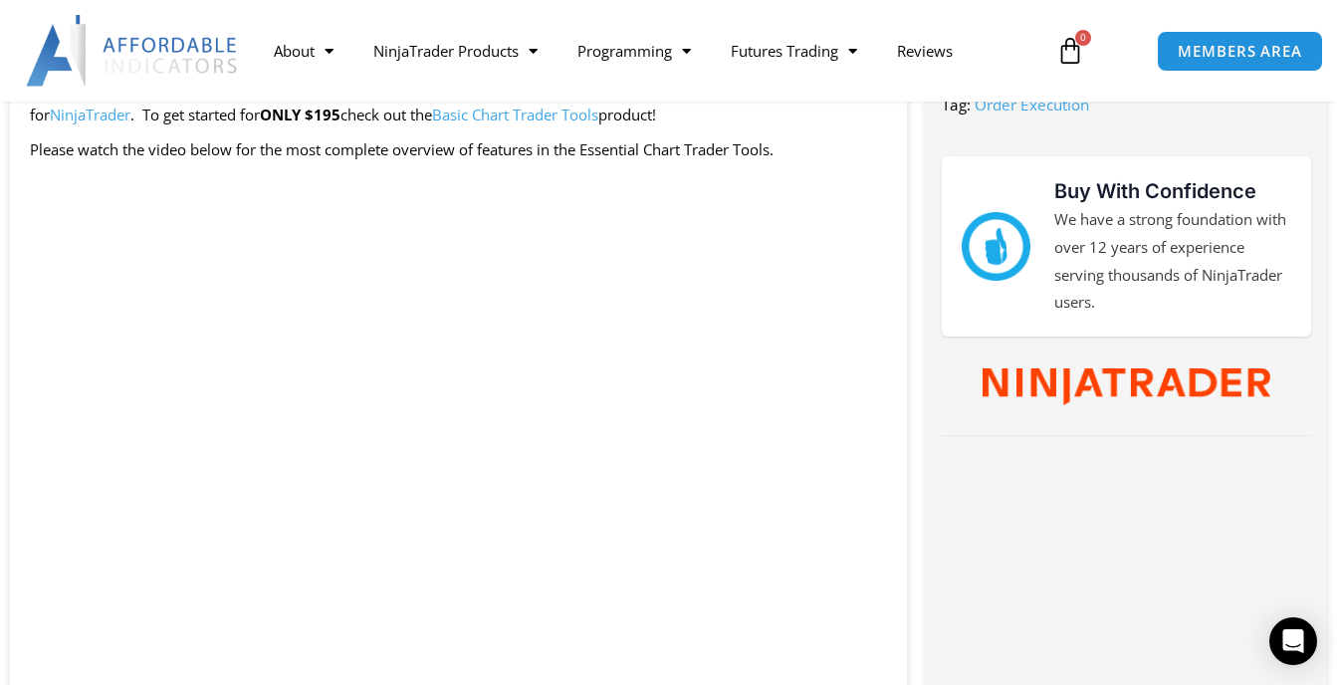
scroll to position [1115, 0]
